Goal: Contribute content

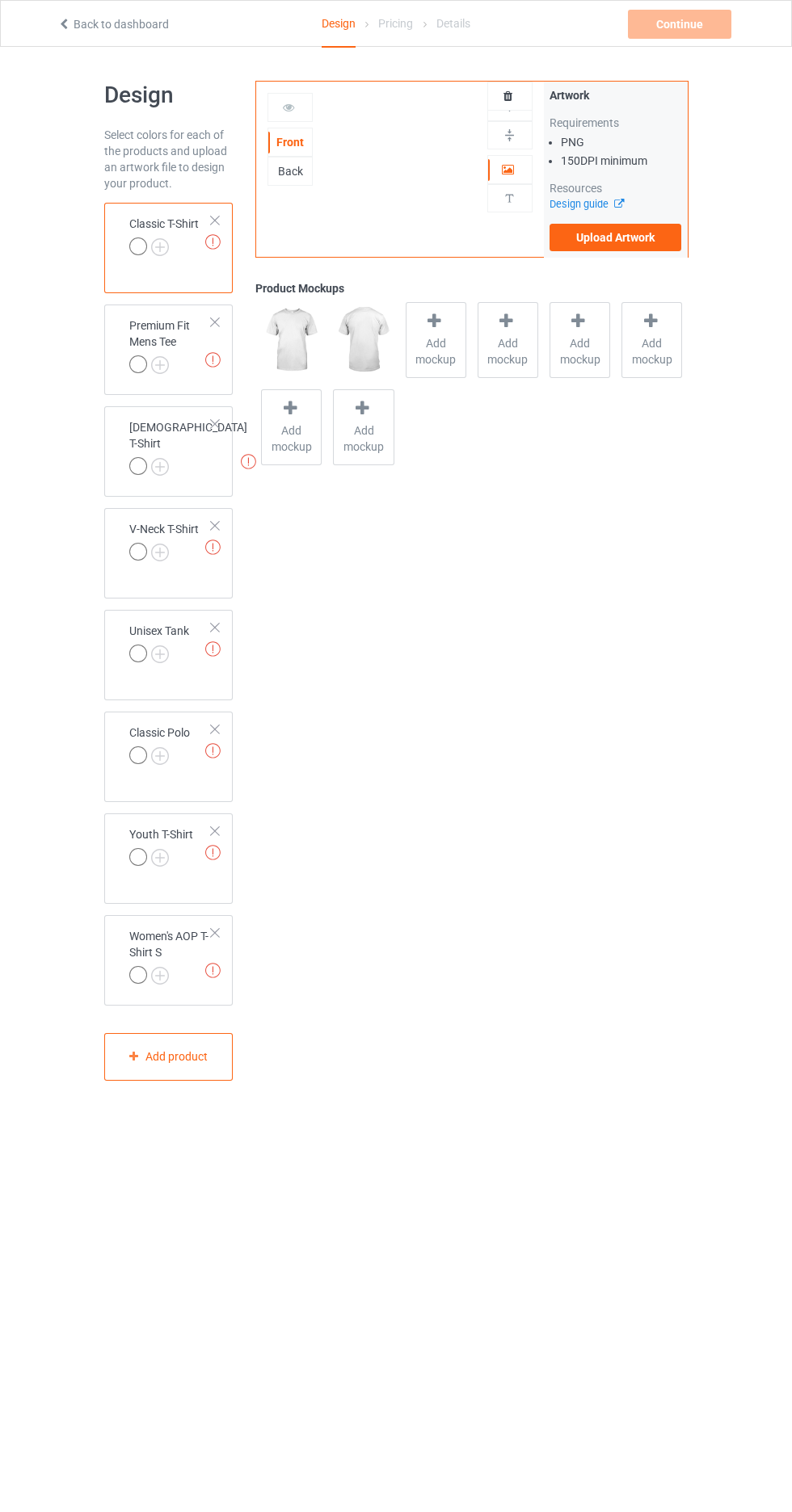
click at [628, 237] on label "Upload Artwork" at bounding box center [616, 237] width 133 height 27
click at [0, 0] on input "Upload Artwork" at bounding box center [0, 0] width 0 height 0
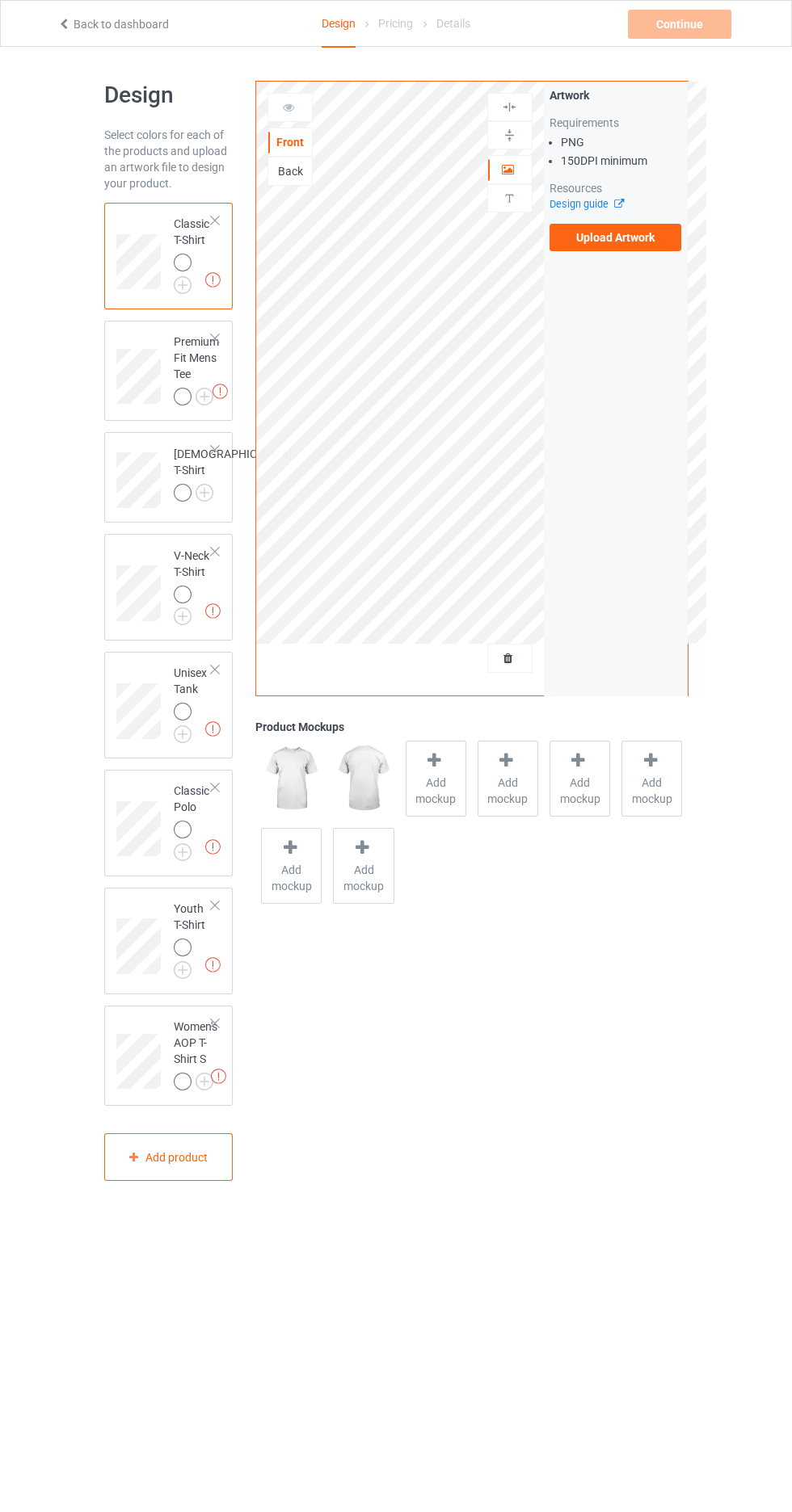
click at [671, 231] on label "Upload Artwork" at bounding box center [616, 237] width 133 height 27
click at [0, 0] on input "Upload Artwork" at bounding box center [0, 0] width 0 height 0
click at [639, 250] on label "Upload Artwork" at bounding box center [616, 237] width 133 height 27
click at [0, 0] on input "Upload Artwork" at bounding box center [0, 0] width 0 height 0
